Goal: Check status: Check status

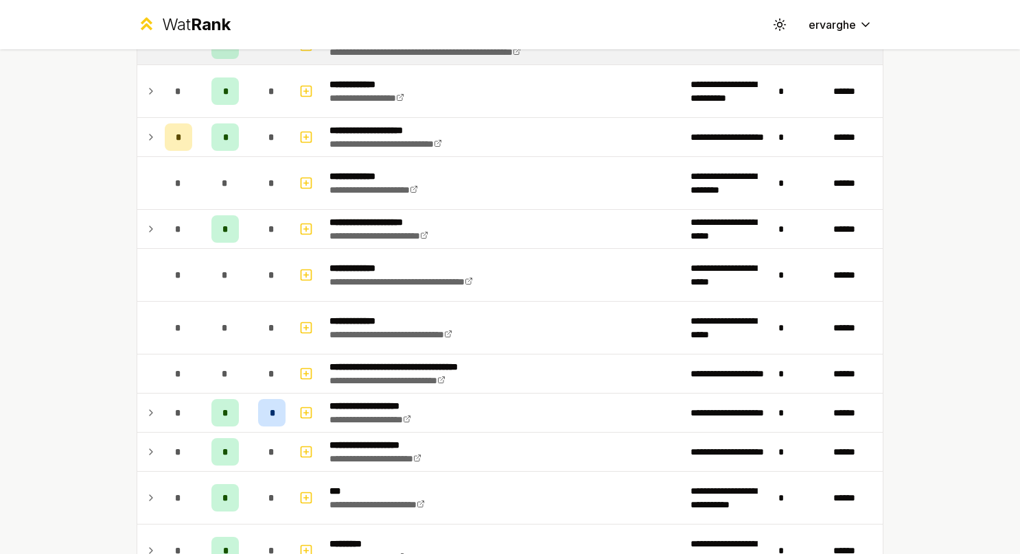
scroll to position [343, 0]
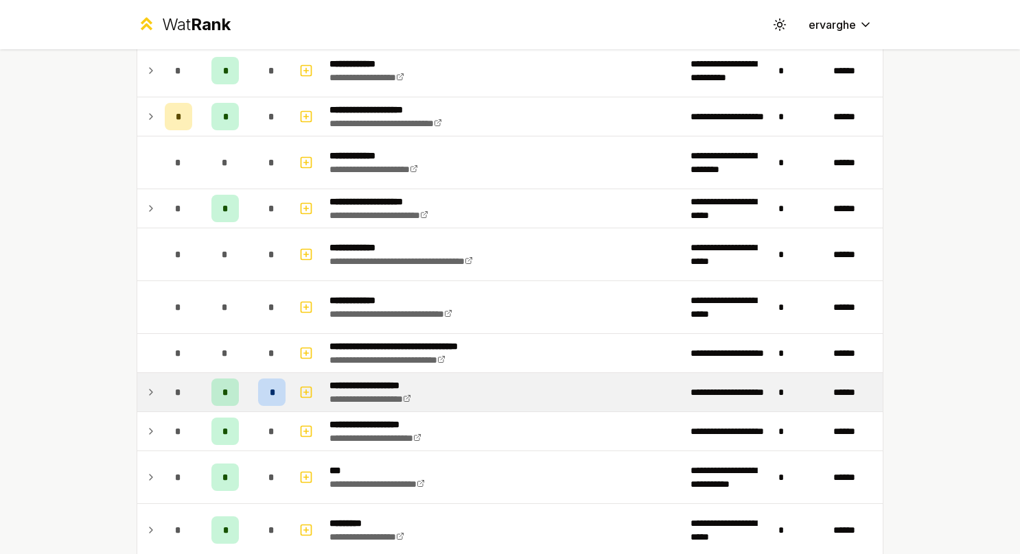
click at [159, 390] on td "*" at bounding box center [178, 392] width 38 height 38
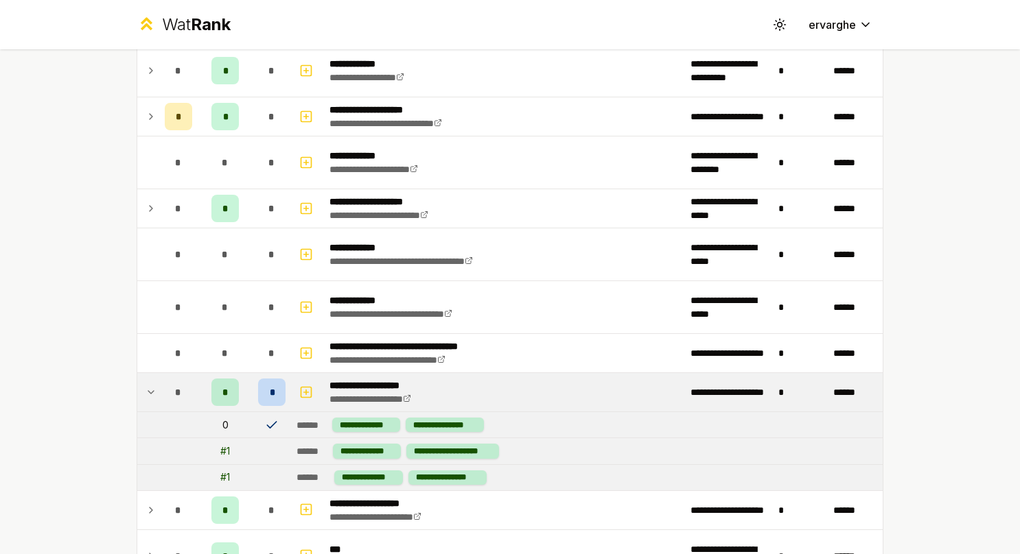
click at [159, 390] on td "*" at bounding box center [178, 392] width 38 height 38
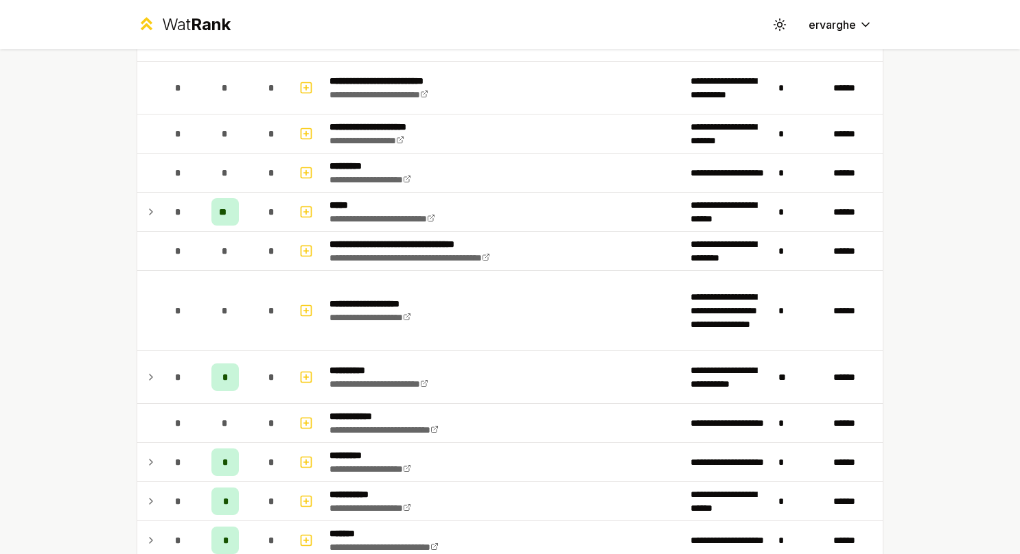
scroll to position [892, 0]
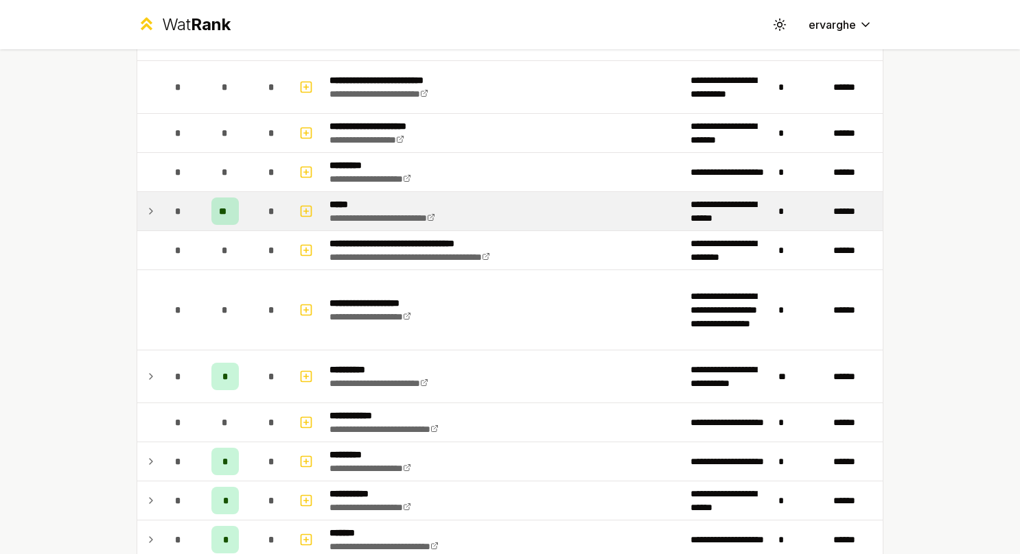
click at [159, 203] on td "*" at bounding box center [178, 211] width 38 height 38
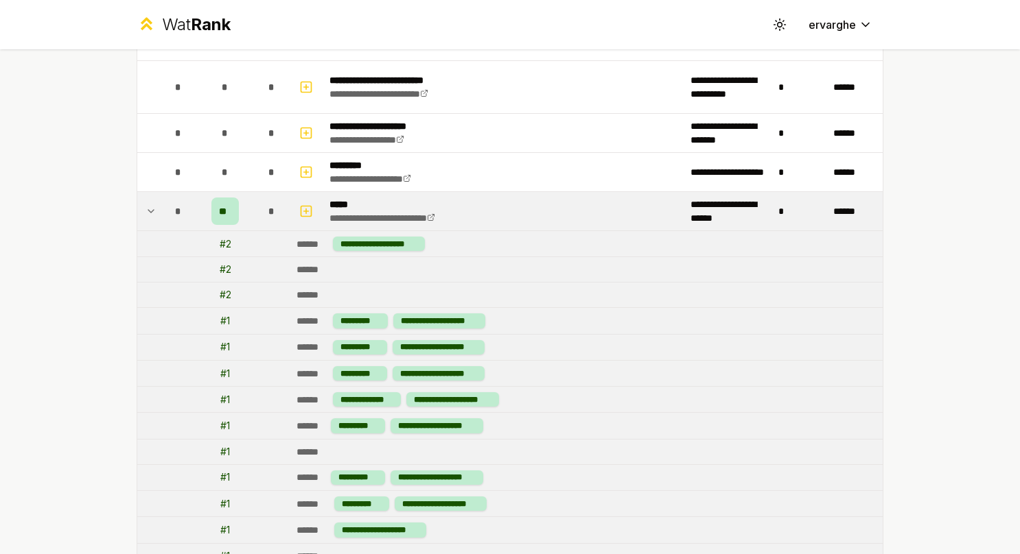
click at [147, 210] on icon at bounding box center [150, 211] width 11 height 16
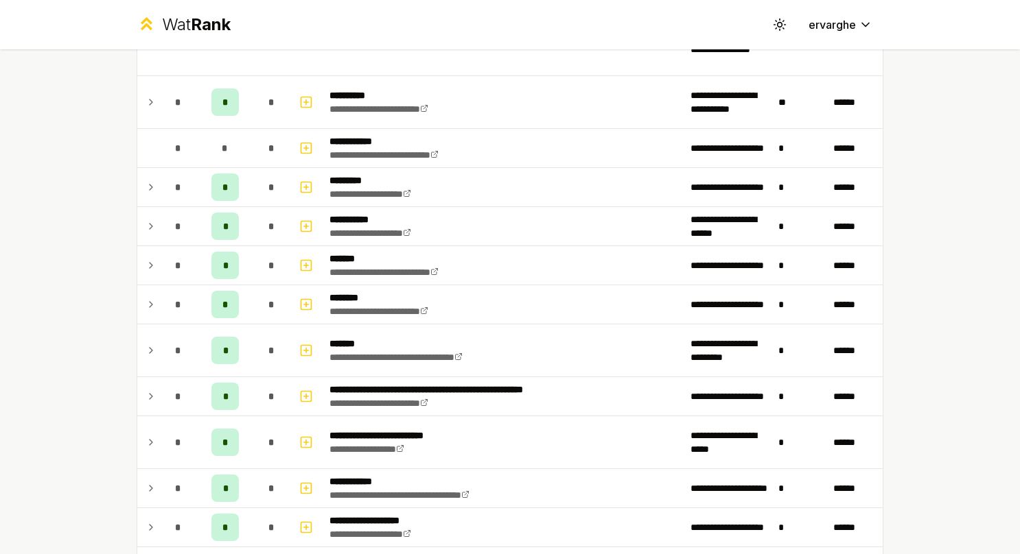
scroll to position [1098, 0]
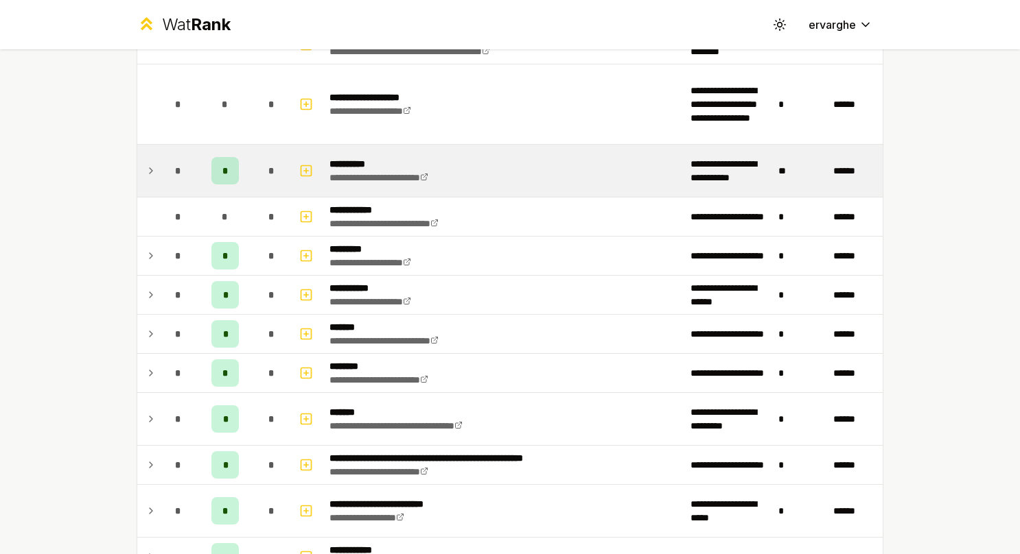
click at [165, 157] on div "*" at bounding box center [178, 170] width 27 height 27
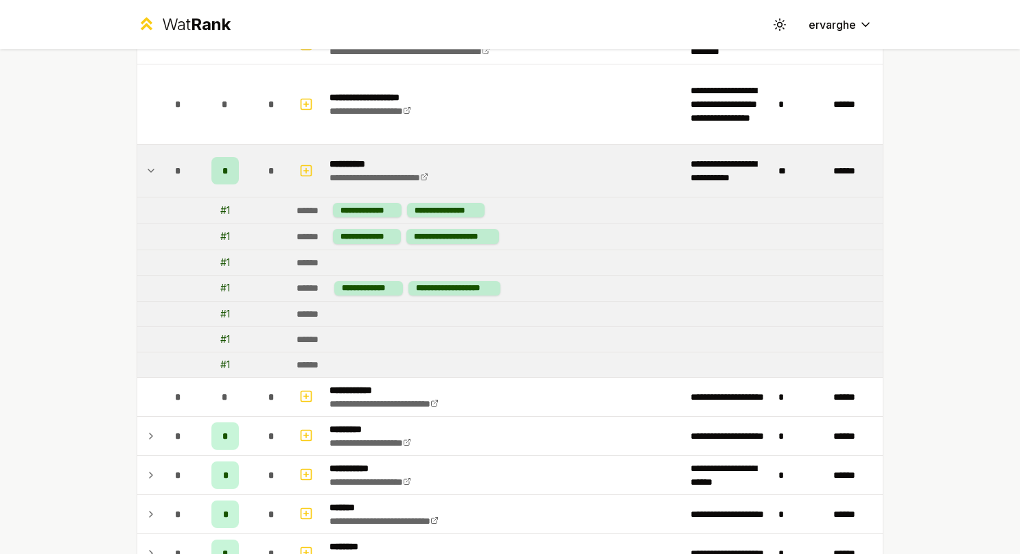
click at [152, 165] on td at bounding box center [148, 171] width 22 height 52
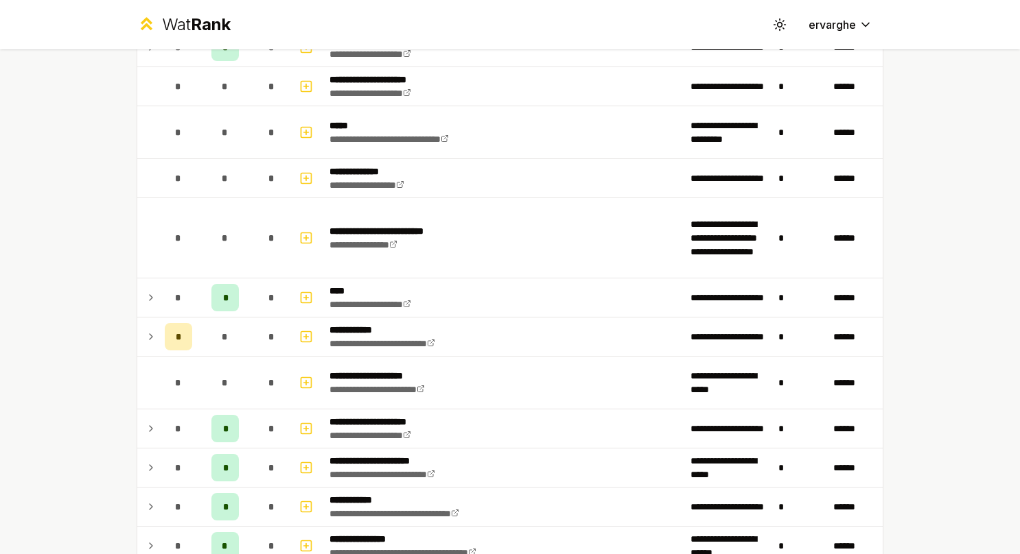
scroll to position [1715, 0]
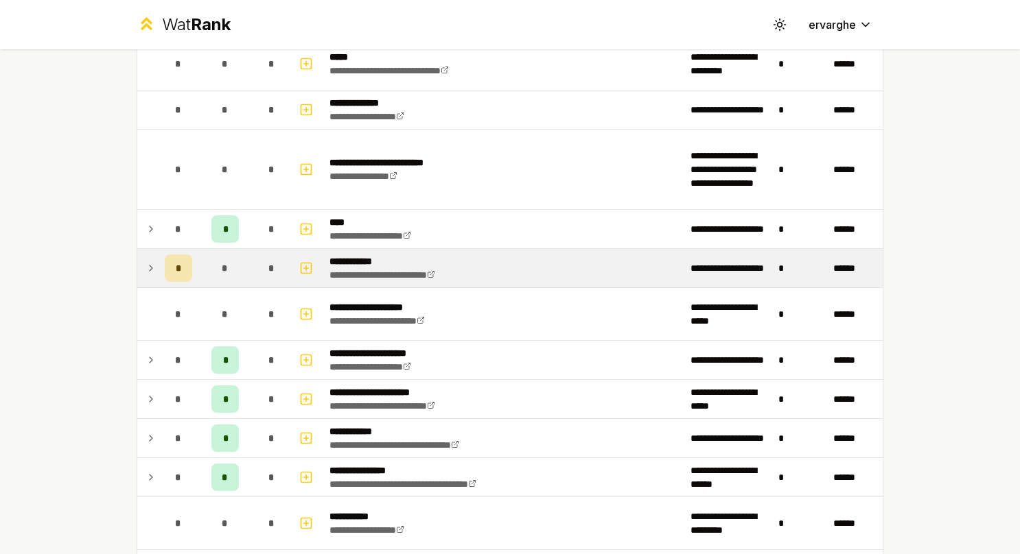
click at [137, 265] on td at bounding box center [148, 268] width 22 height 38
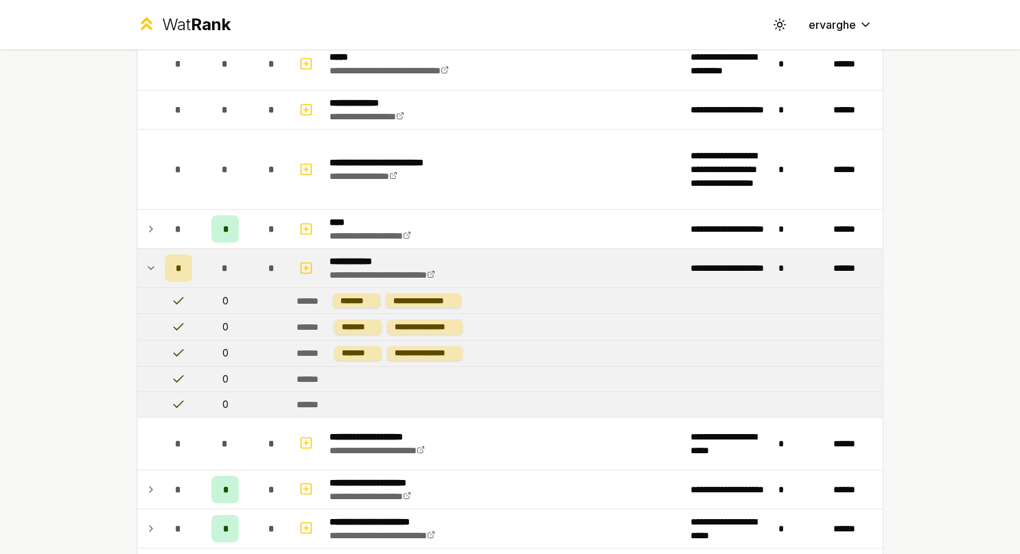
click at [139, 259] on td at bounding box center [148, 268] width 22 height 38
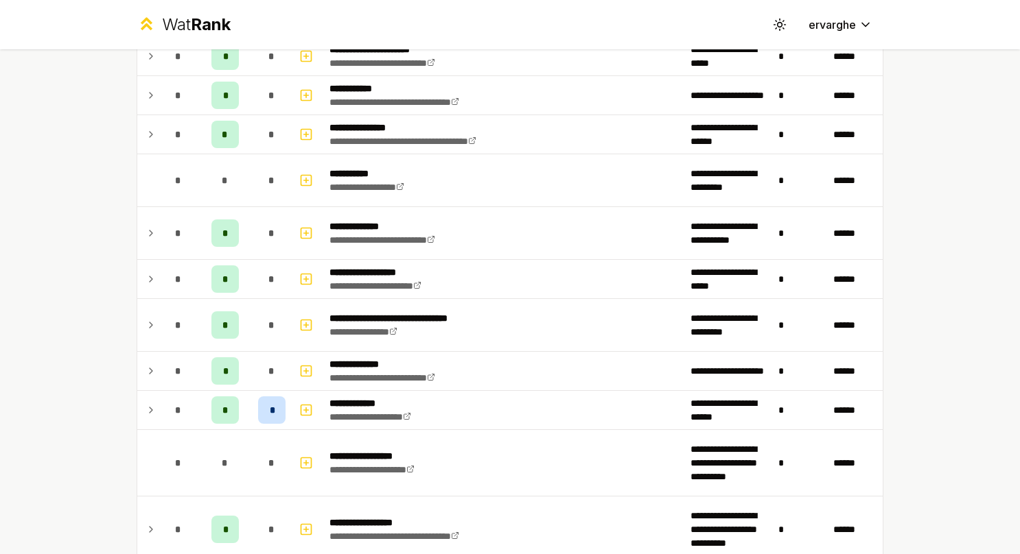
scroll to position [2196, 0]
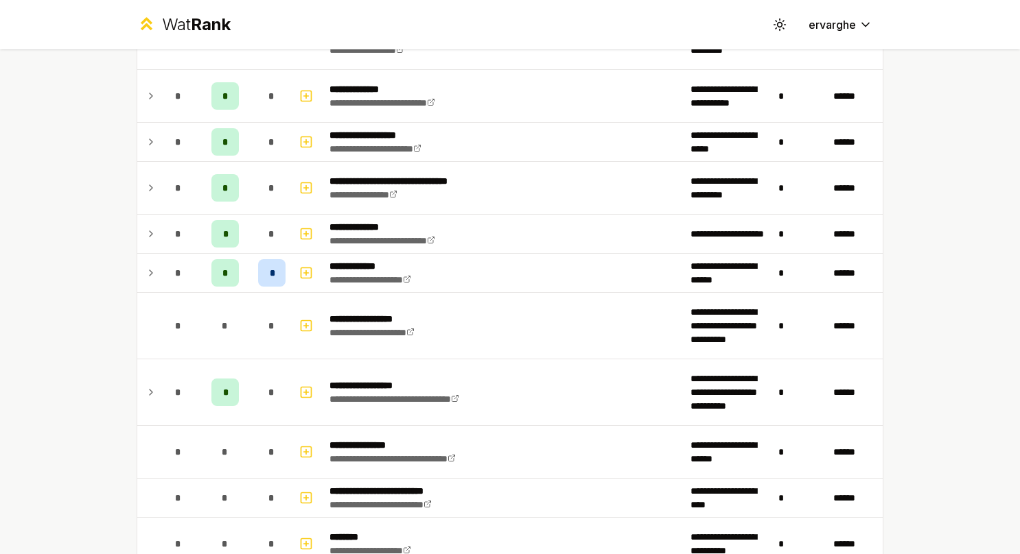
click at [139, 259] on td at bounding box center [148, 273] width 22 height 38
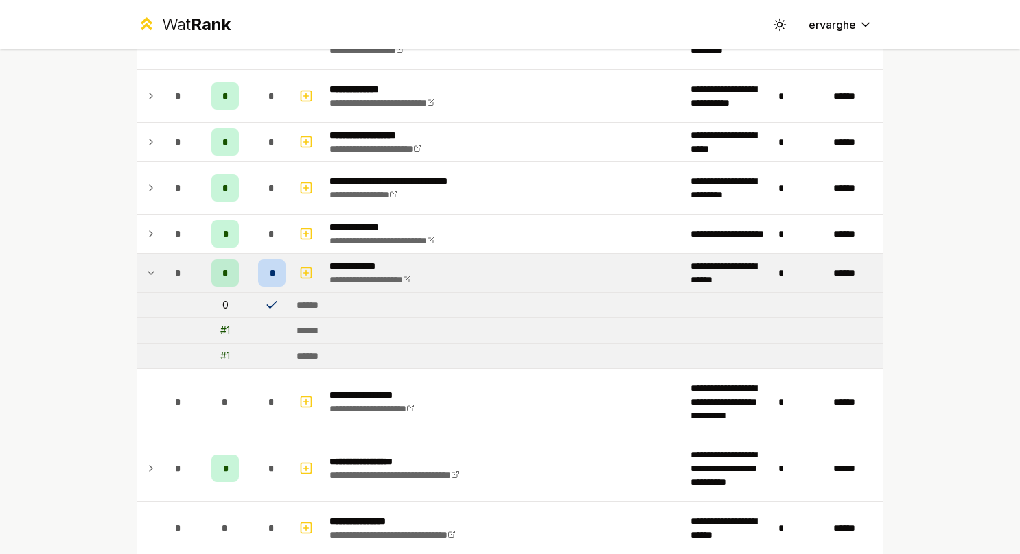
click at [139, 259] on td at bounding box center [148, 273] width 22 height 38
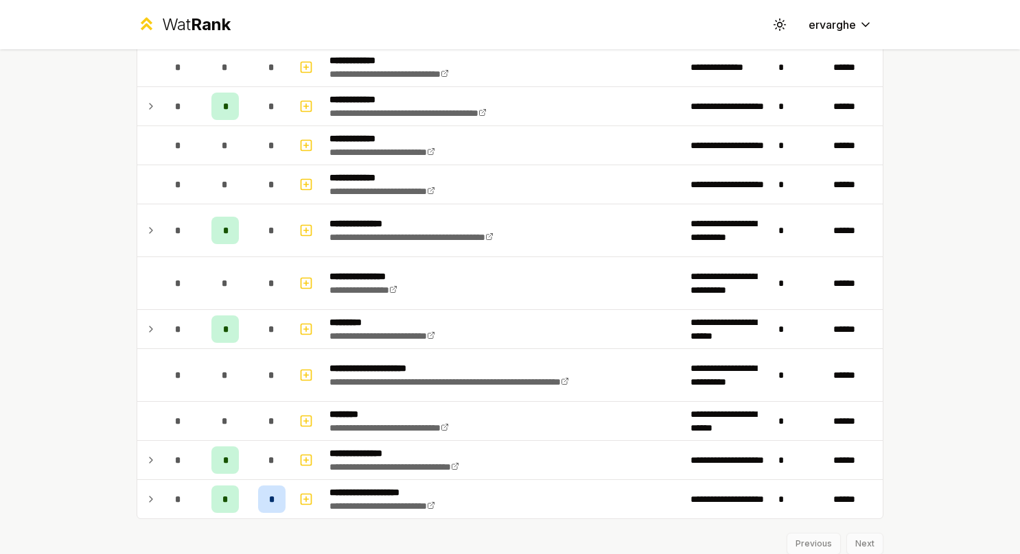
scroll to position [2753, 0]
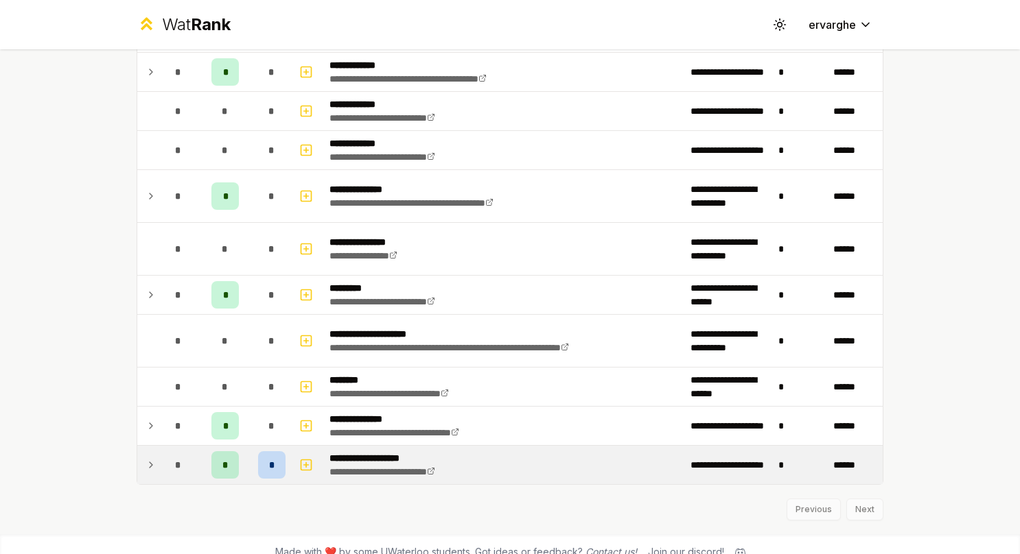
click at [159, 446] on td "*" at bounding box center [178, 465] width 38 height 38
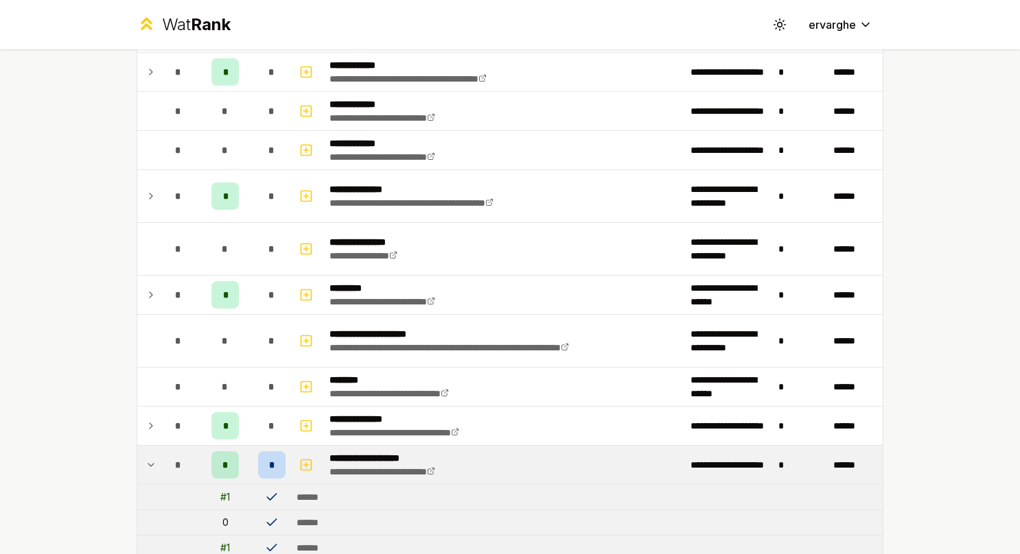
click at [159, 446] on td "*" at bounding box center [178, 465] width 38 height 38
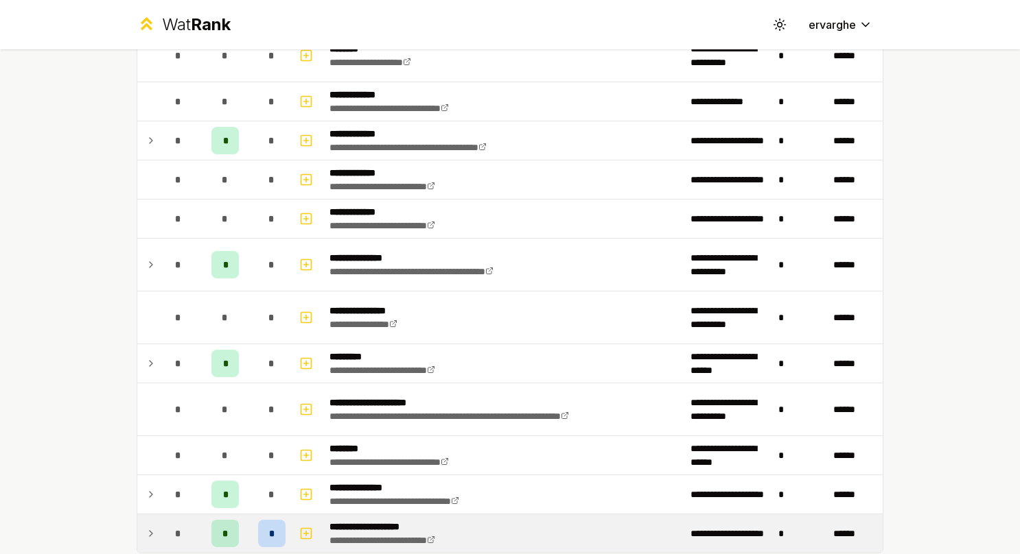
scroll to position [2615, 0]
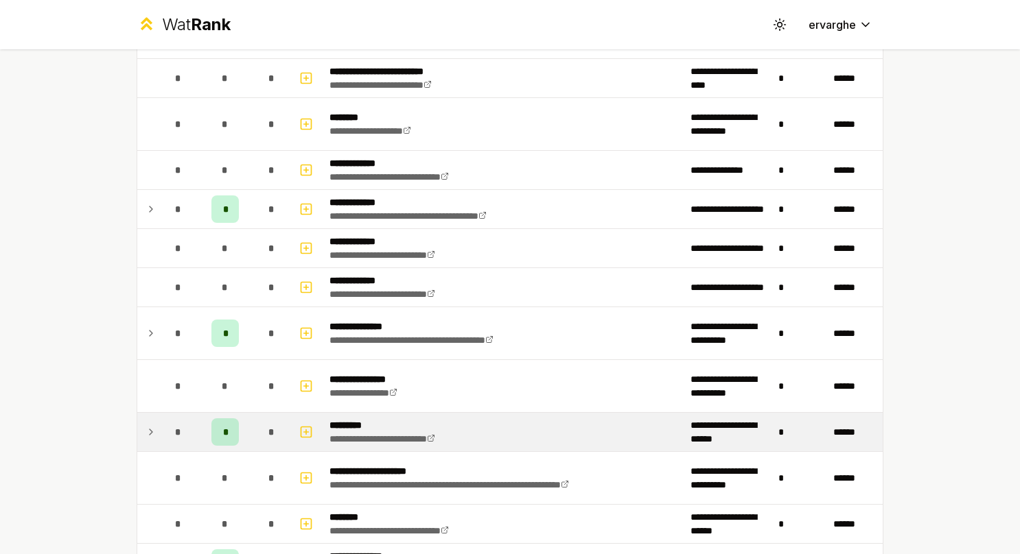
click at [152, 419] on td at bounding box center [148, 432] width 22 height 38
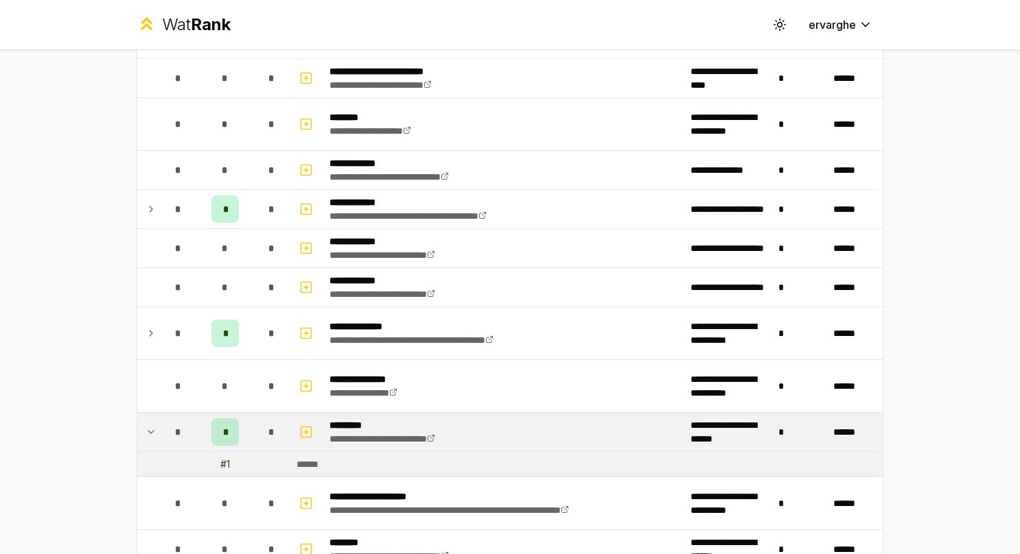
click at [152, 419] on td at bounding box center [148, 432] width 22 height 38
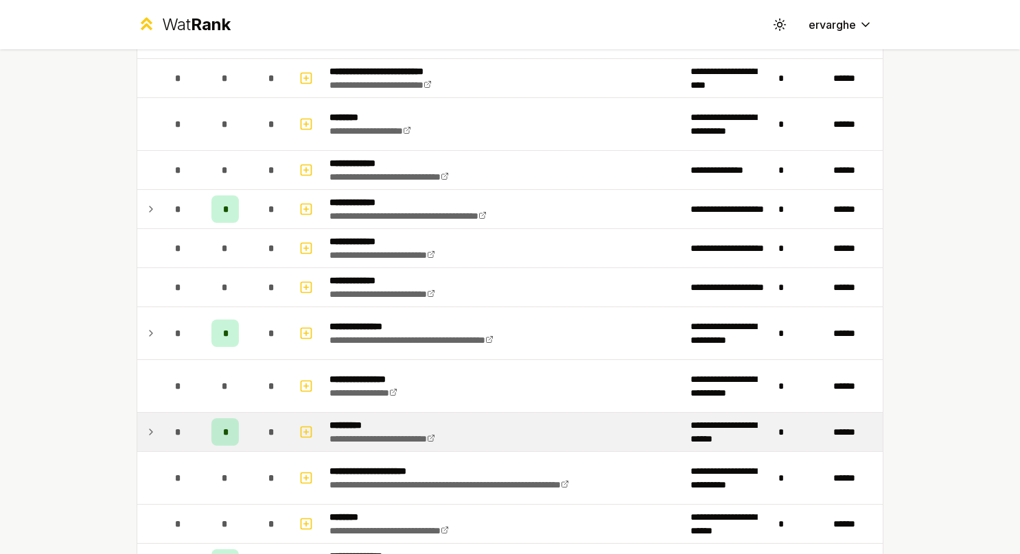
scroll to position [2547, 0]
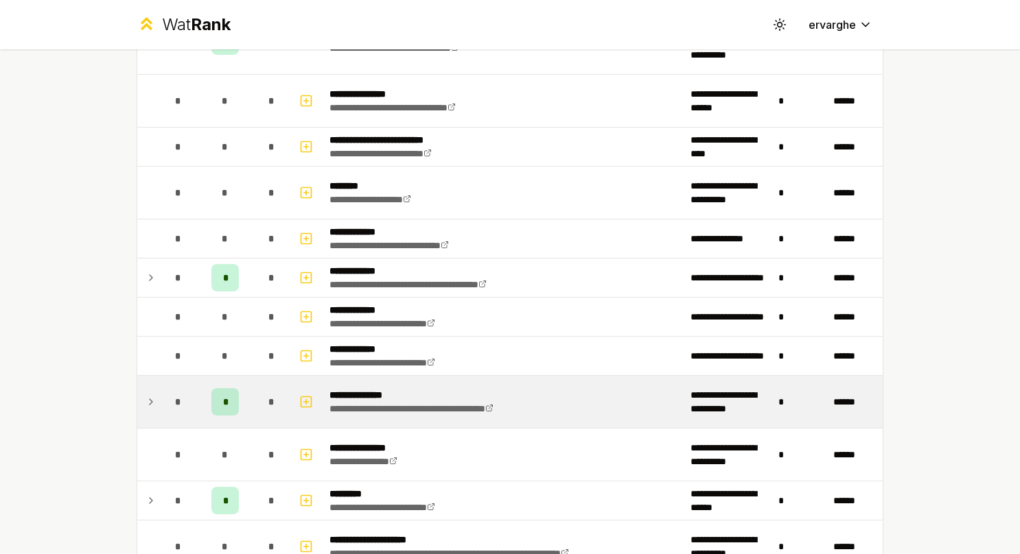
click at [159, 388] on td "*" at bounding box center [178, 402] width 38 height 52
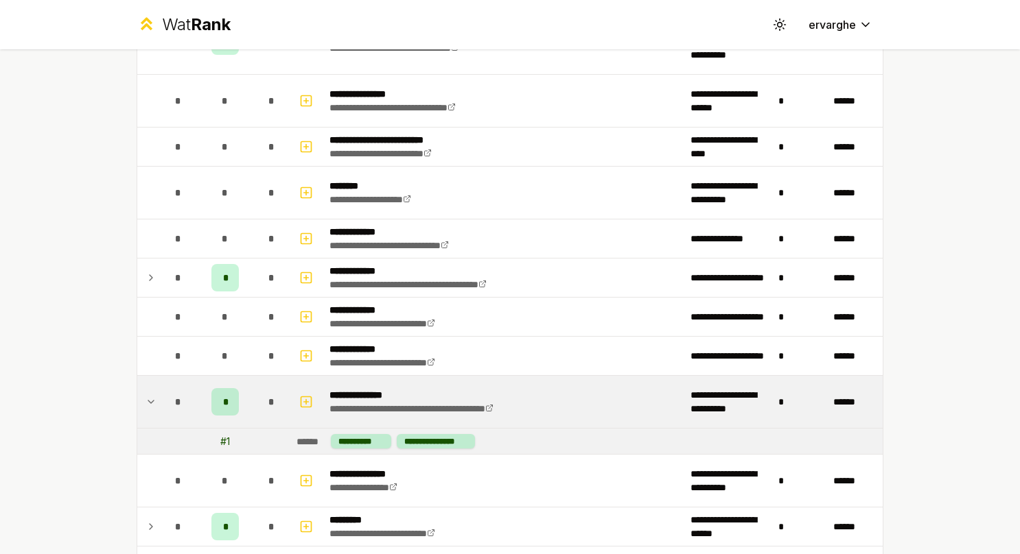
click at [159, 388] on td "*" at bounding box center [178, 402] width 38 height 52
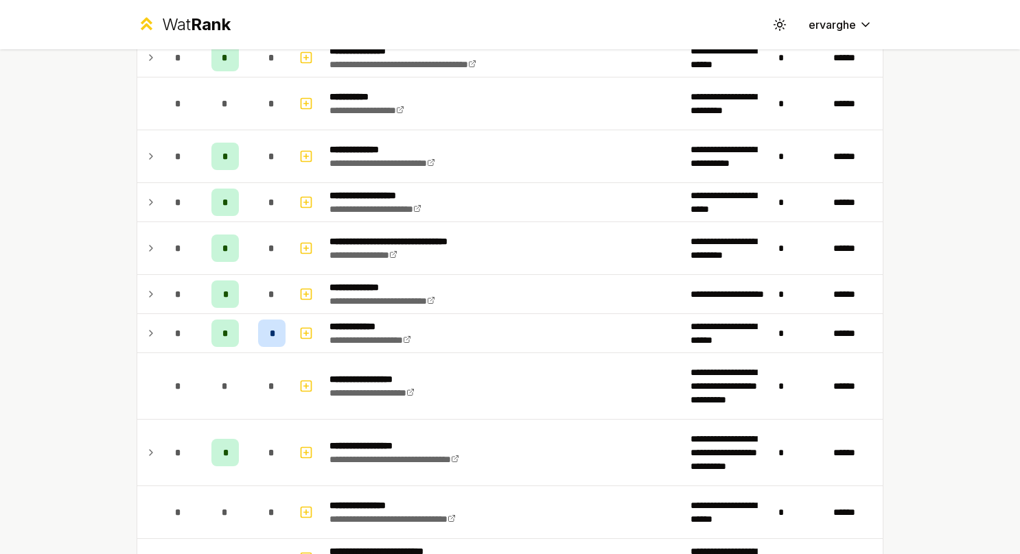
scroll to position [1998, 0]
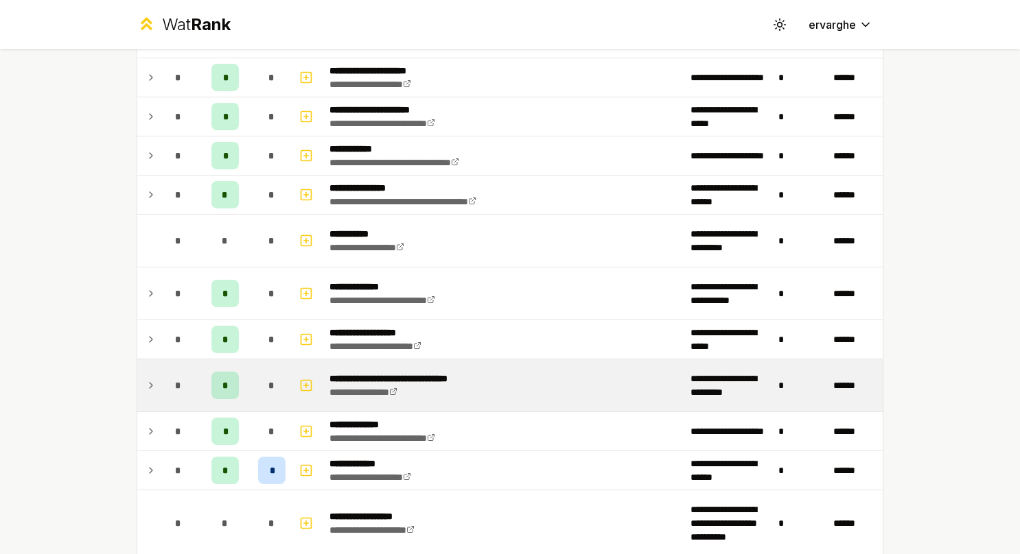
click at [159, 371] on td "*" at bounding box center [178, 386] width 38 height 52
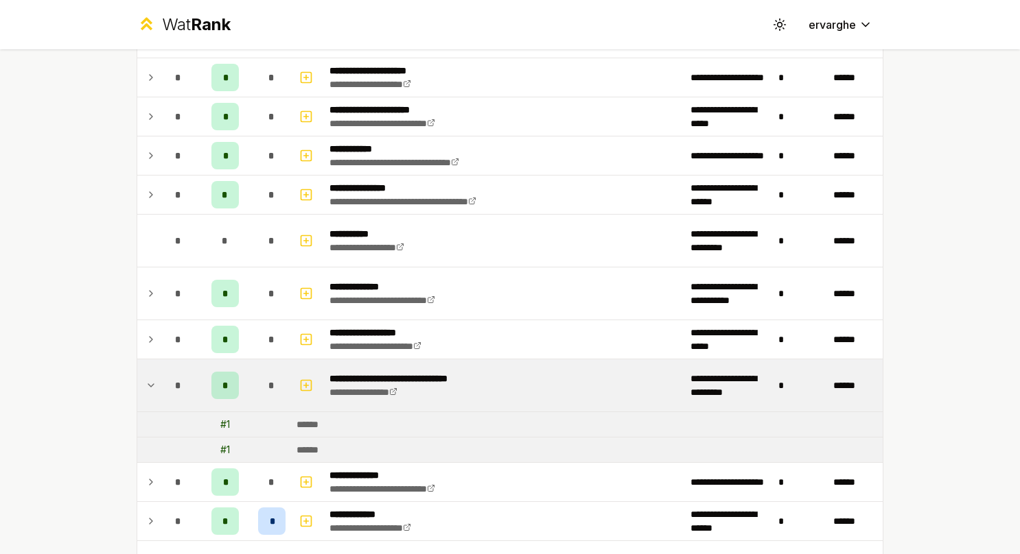
click at [159, 371] on td "*" at bounding box center [178, 386] width 38 height 52
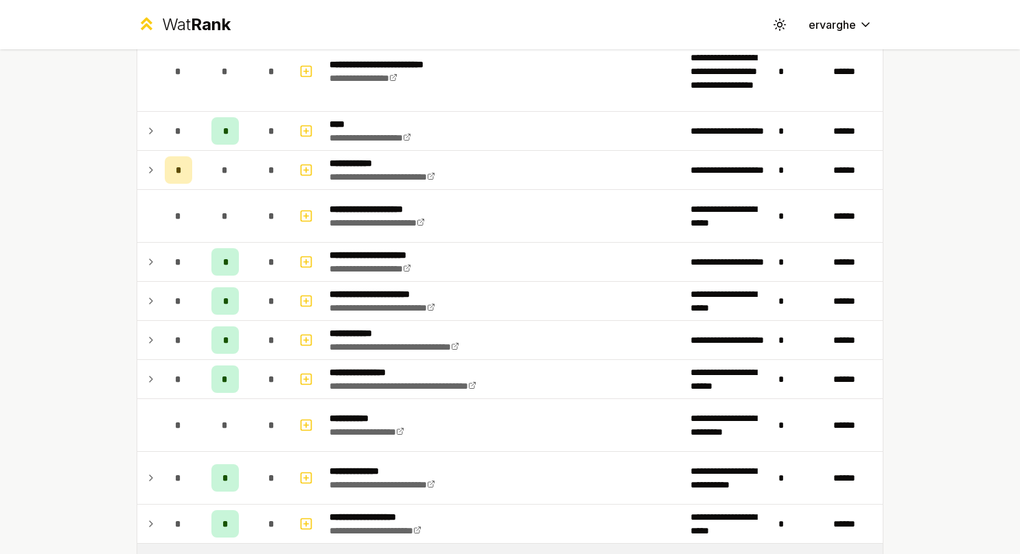
scroll to position [1792, 0]
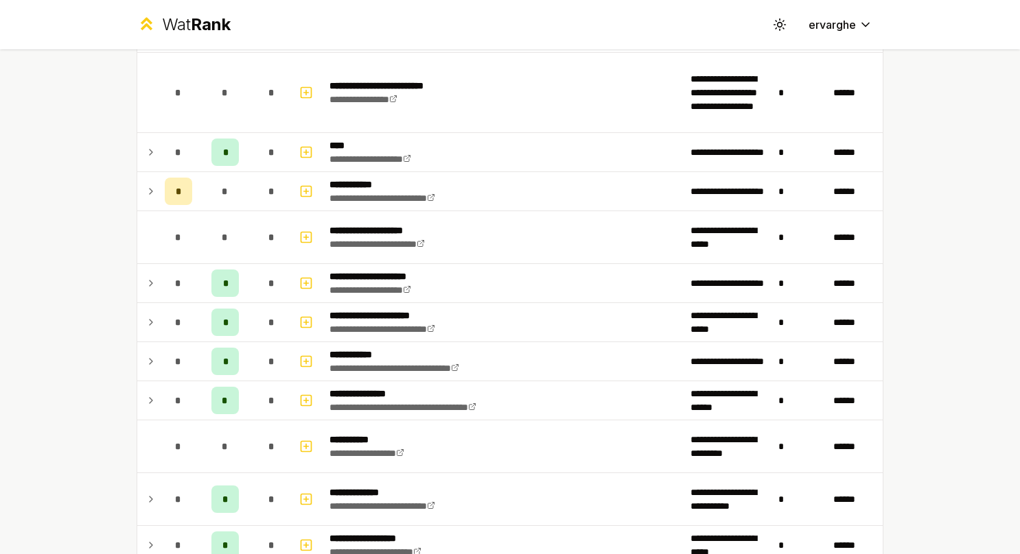
click at [159, 369] on td "*" at bounding box center [178, 361] width 38 height 38
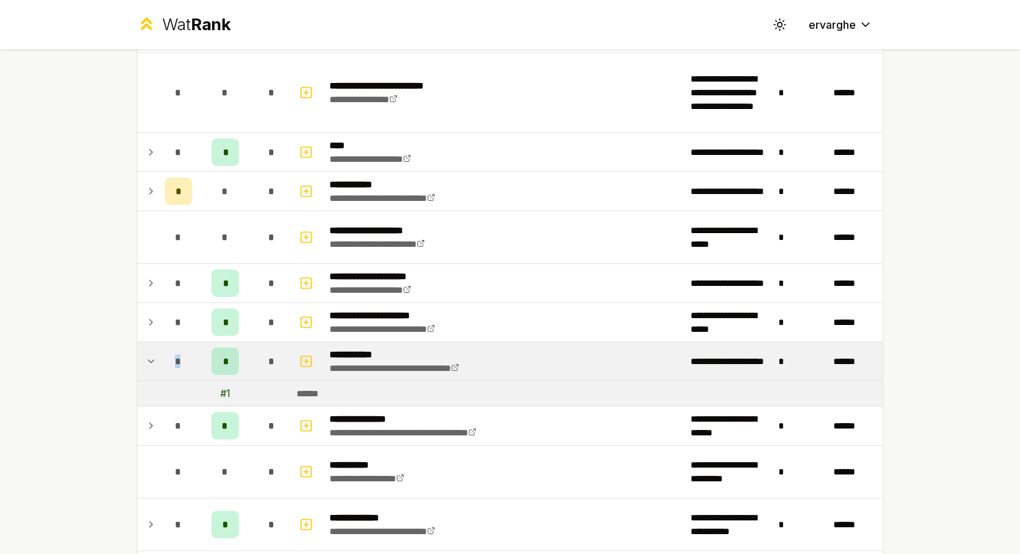
click at [159, 369] on td "*" at bounding box center [178, 361] width 38 height 38
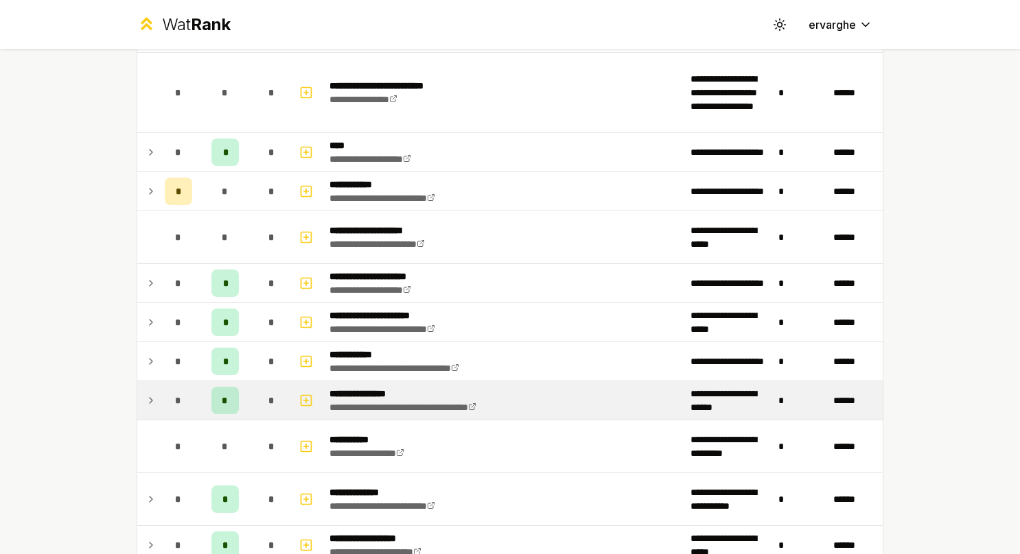
click at [159, 381] on td "*" at bounding box center [178, 400] width 38 height 38
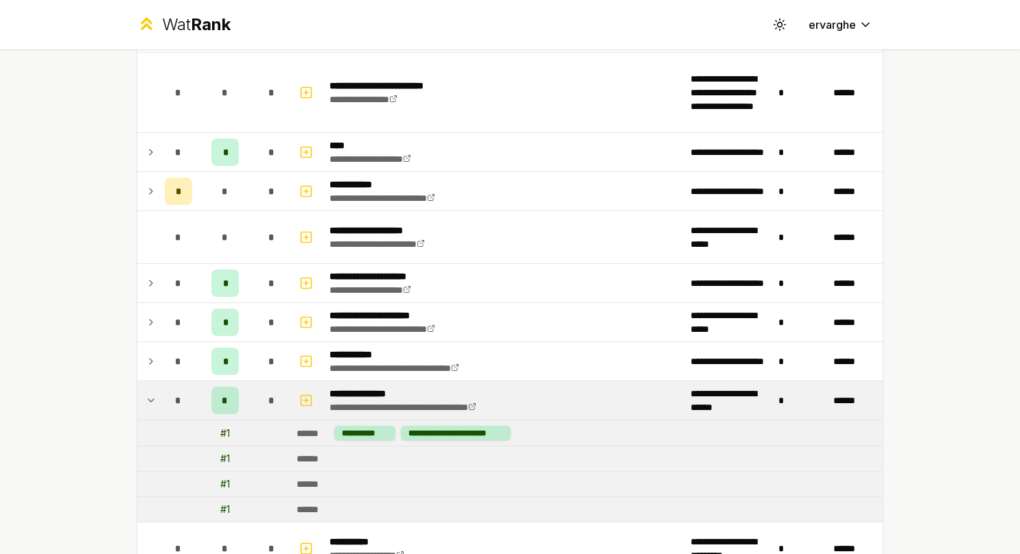
click at [159, 381] on td "*" at bounding box center [178, 400] width 38 height 38
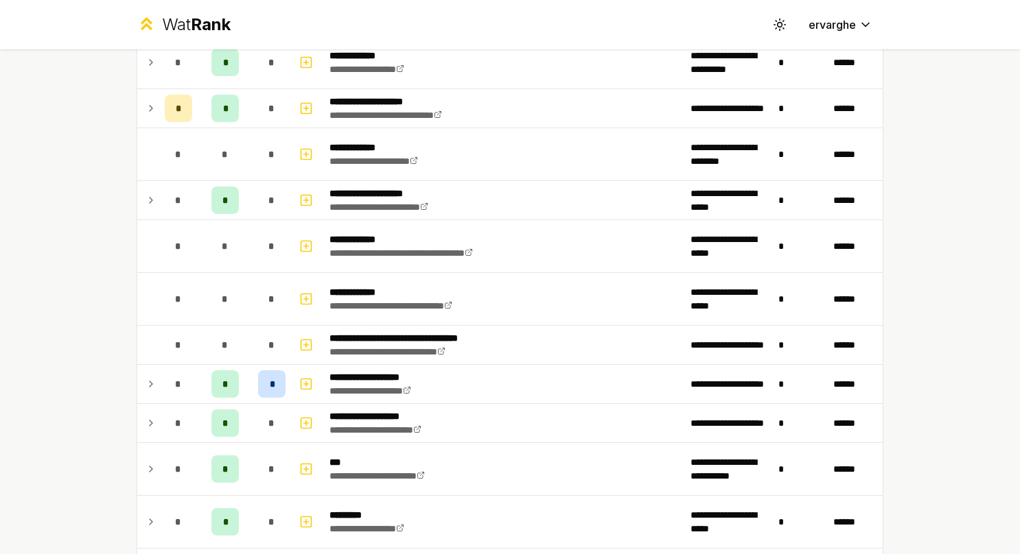
scroll to position [0, 0]
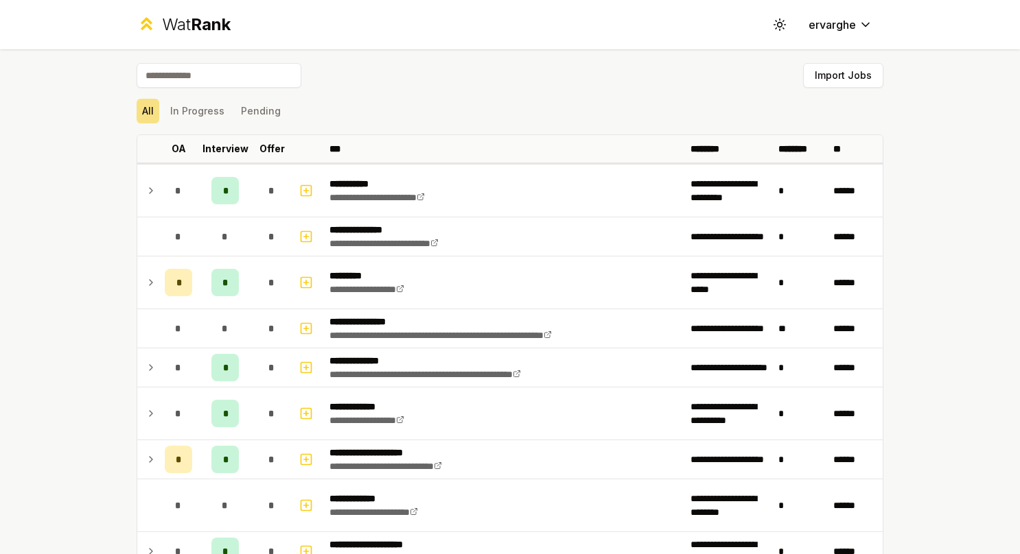
click at [202, 124] on div "All In Progress Pending" at bounding box center [510, 111] width 746 height 36
click at [235, 111] on button "Pending" at bounding box center [260, 111] width 51 height 25
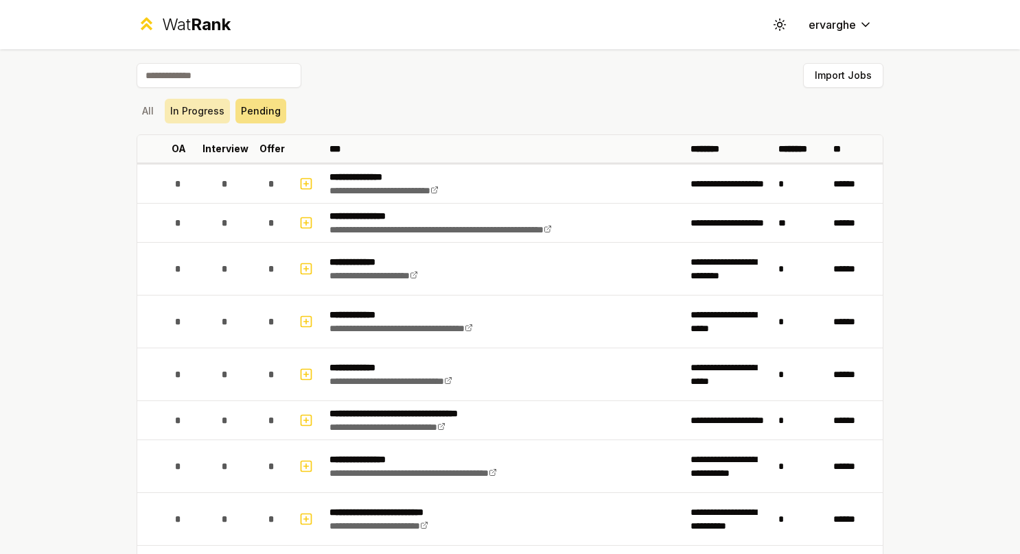
click at [180, 104] on button "In Progress" at bounding box center [197, 111] width 65 height 25
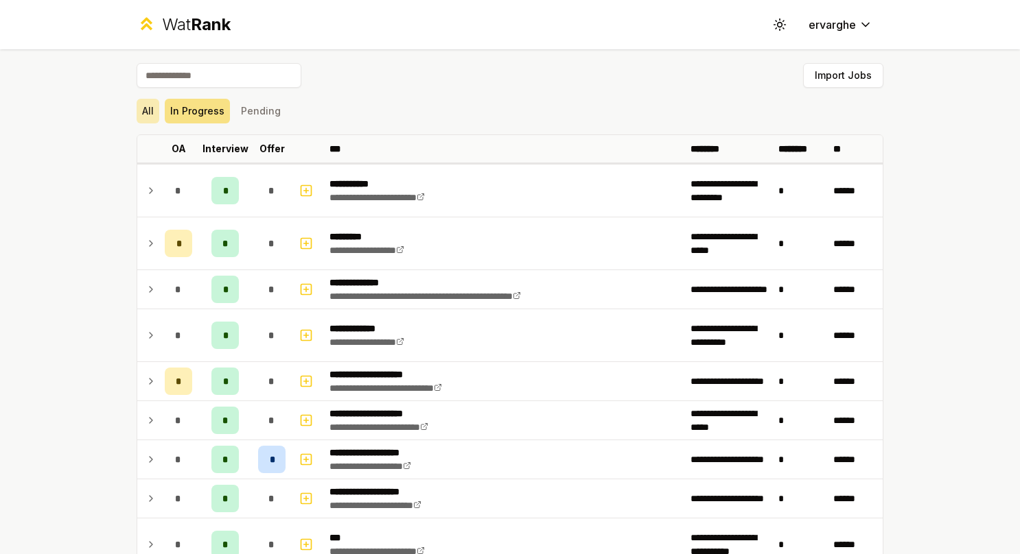
click at [143, 100] on button "All" at bounding box center [148, 111] width 23 height 25
